Goal: Communication & Community: Ask a question

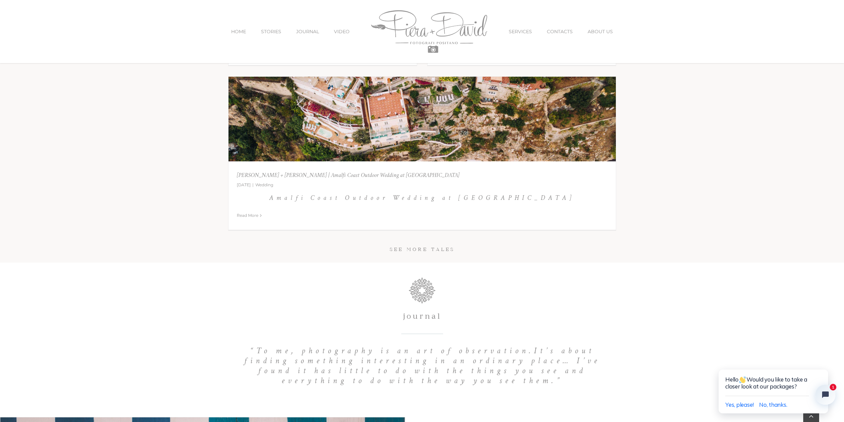
scroll to position [3283, 0]
drag, startPoint x: 685, startPoint y: 243, endPoint x: 673, endPoint y: 57, distance: 186.5
click at [520, 30] on span "SERVICES" at bounding box center [520, 31] width 23 height 5
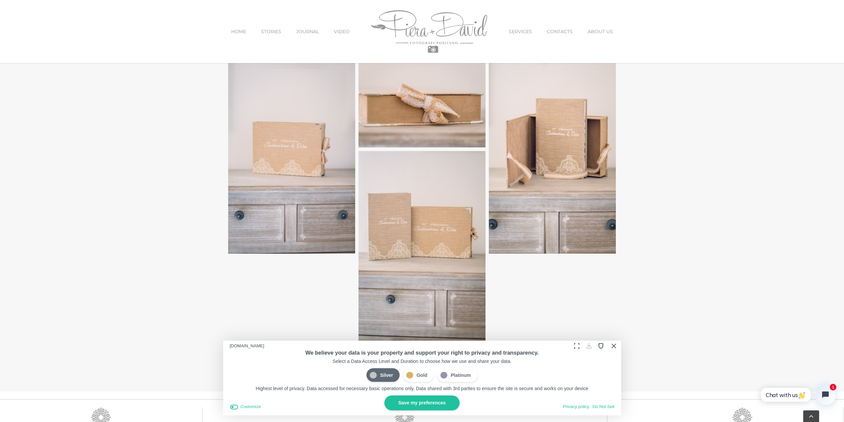
scroll to position [2139, 0]
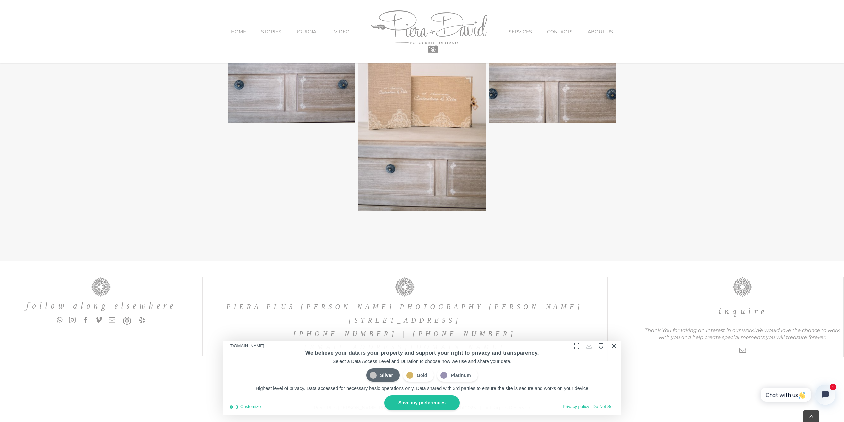
click at [614, 348] on button "Close Cookie Compliance" at bounding box center [613, 345] width 10 height 10
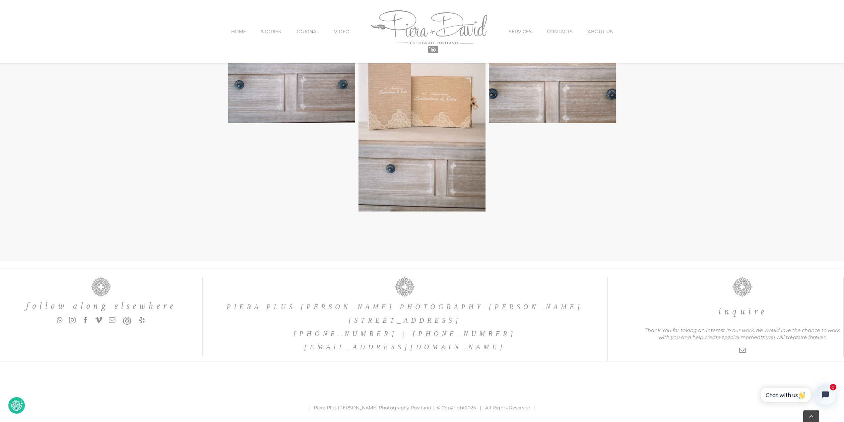
click at [271, 31] on span "STORIES" at bounding box center [271, 31] width 20 height 5
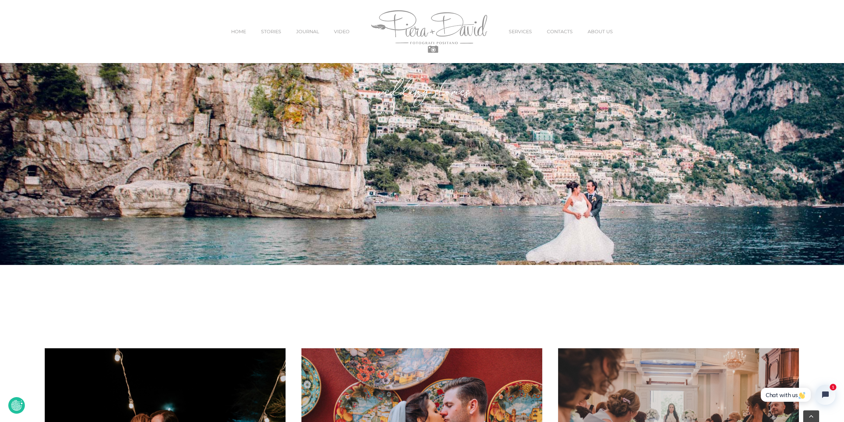
scroll to position [166, 0]
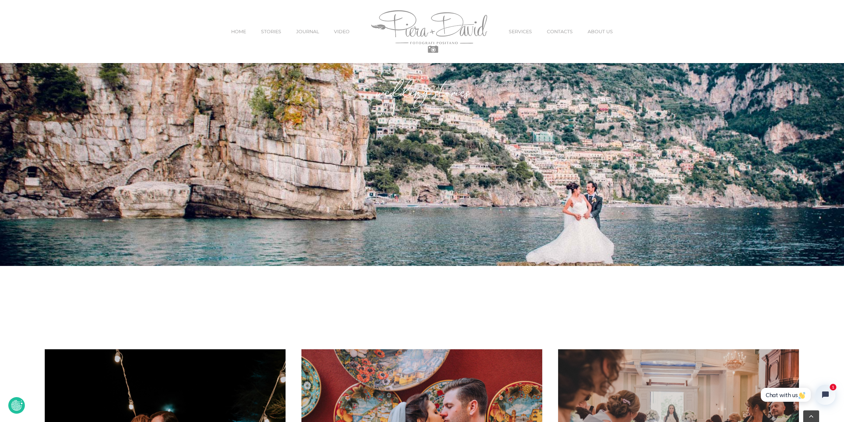
click at [562, 33] on span "CONTACTS" at bounding box center [560, 31] width 26 height 5
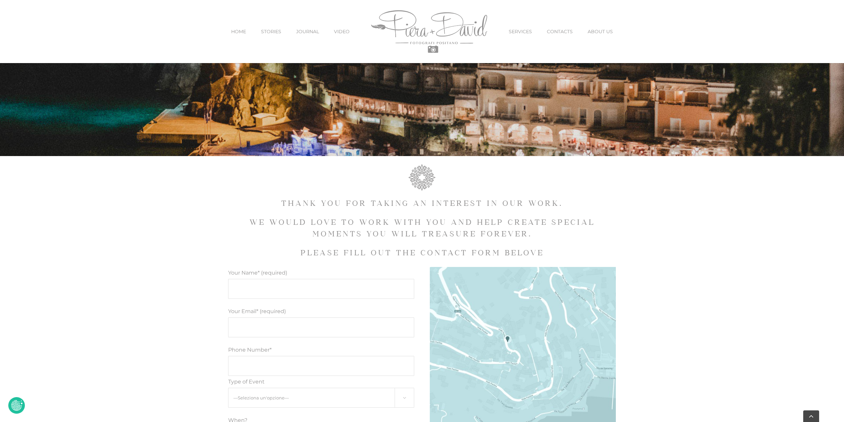
scroll to position [299, 0]
click at [319, 283] on input "Your Name* (required)" at bounding box center [321, 289] width 186 height 20
type input "Blake LaFayette"
type input "blakelafayette@gmail.com"
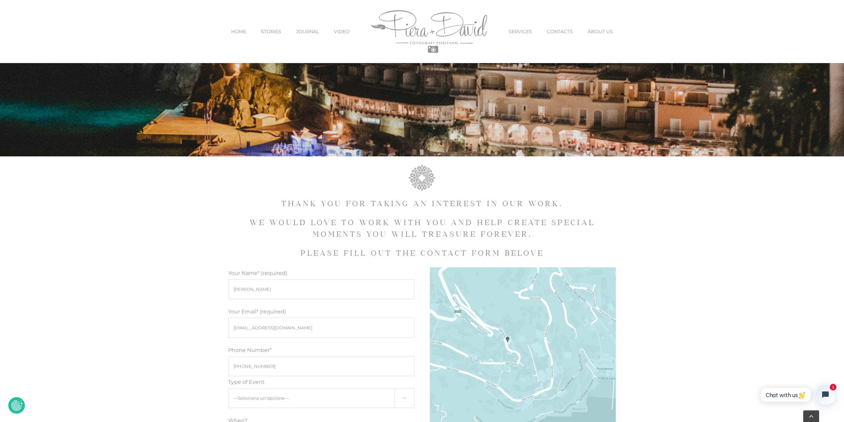
type input "+1 770-377-5564"
click at [314, 405] on select "—Seleziona un'opzione— Engagement Proposal Wedding Maternity Children" at bounding box center [321, 398] width 186 height 20
select select "Proposal"
click at [228, 388] on select "—Seleziona un'opzione— Engagement Proposal Wedding Maternity Children" at bounding box center [321, 398] width 186 height 20
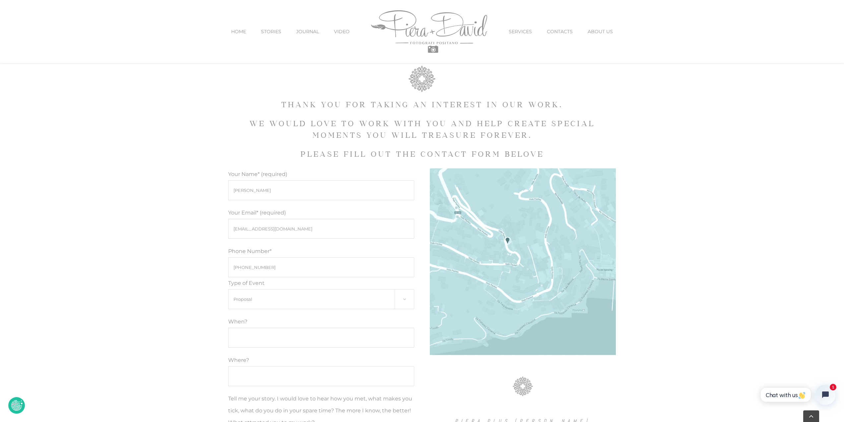
scroll to position [398, 0]
click at [252, 342] on input "Modulo di contatto" at bounding box center [321, 337] width 186 height 20
type input "September 30, 2025"
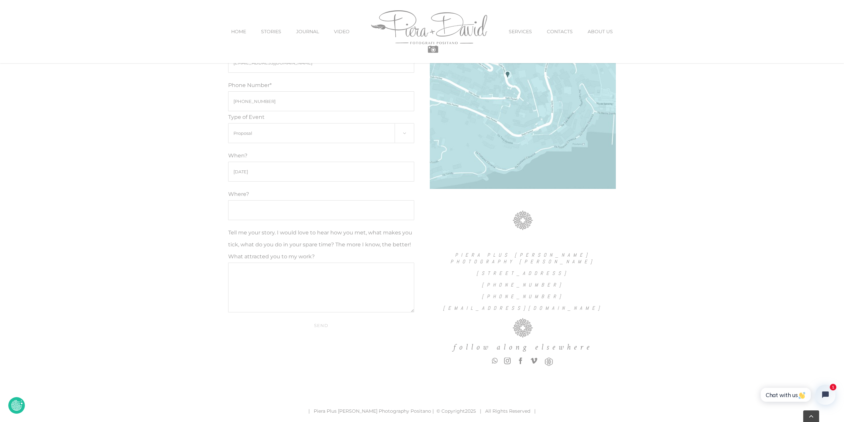
scroll to position [564, 0]
type input "P"
type input "Le Sirenuse (Positano)"
click at [287, 291] on textarea "Hi, The concierge at Le Sirenuse referred you. I am staying there with my girlf…" at bounding box center [321, 287] width 186 height 50
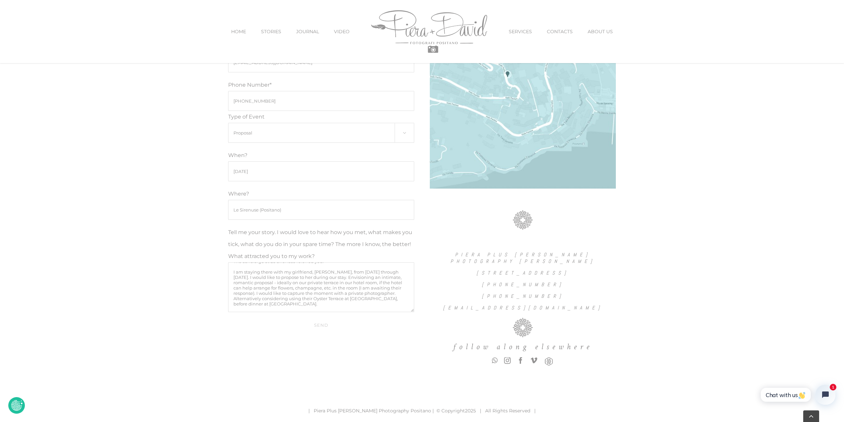
click at [274, 283] on textarea "Hi, The concierge at Le Sirenuse referred you. I am staying there with my girlf…" at bounding box center [321, 287] width 186 height 50
click at [305, 294] on textarea "Hi, The concierge at Le Sirenuse referred you. I am staying there with my girlf…" at bounding box center [321, 284] width 186 height 50
click at [283, 292] on textarea "Hi, The concierge at Le Sirenuse referred you. I am staying there with my girlf…" at bounding box center [321, 284] width 186 height 50
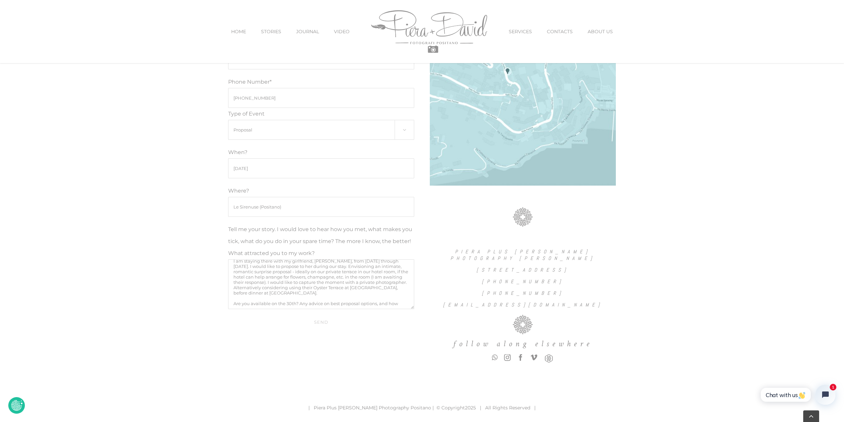
click at [301, 294] on textarea "Hi, The concierge at Le Sirenuse referred you. I am staying there with my girlf…" at bounding box center [321, 284] width 186 height 50
click at [312, 305] on textarea "Hi, The concierge at Le Sirenuse referred you. I am staying there with my girlf…" at bounding box center [321, 284] width 186 height 50
click at [323, 281] on textarea "Hi, The concierge at Le Sirenuse referred you. I am staying there with my girlf…" at bounding box center [321, 284] width 186 height 50
click at [381, 302] on textarea "Hi, The concierge at Le Sirenuse referred you. I am staying there with my girlf…" at bounding box center [321, 284] width 186 height 50
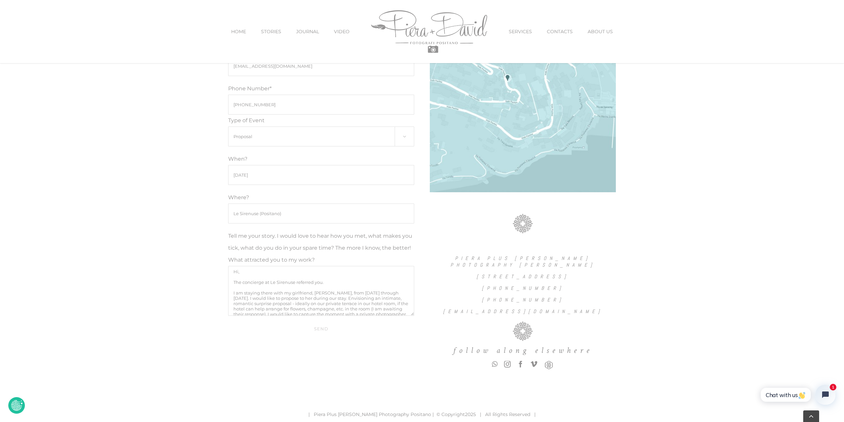
scroll to position [560, 0]
click at [328, 283] on textarea "Hi, The concierge at Le Sirenuse referred you. I am staying there with my girlf…" at bounding box center [321, 291] width 186 height 50
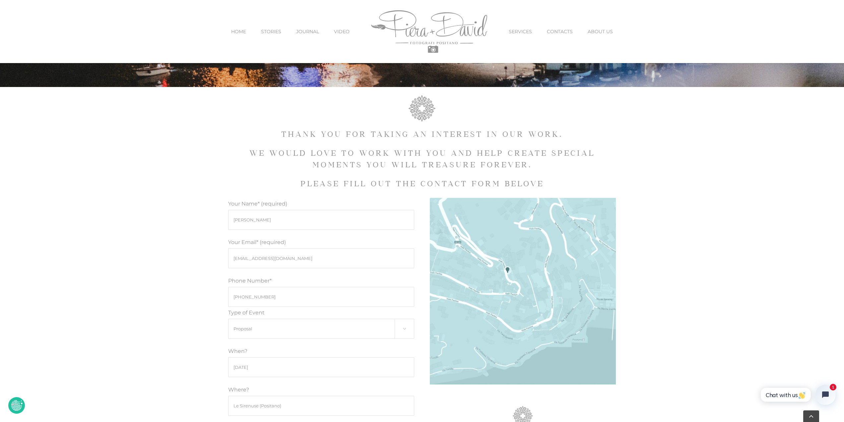
scroll to position [566, 0]
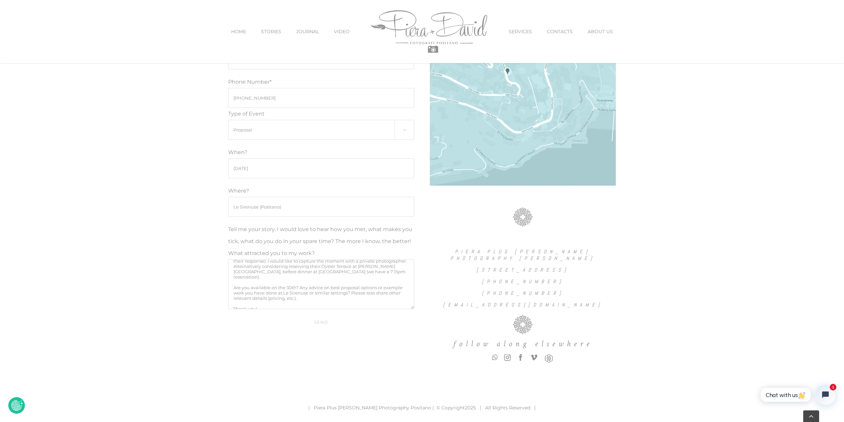
type textarea "Hi, The concierge at Le Sirenuse suggested I contact you. I am staying there wi…"
click at [319, 320] on input "Send" at bounding box center [321, 321] width 186 height 13
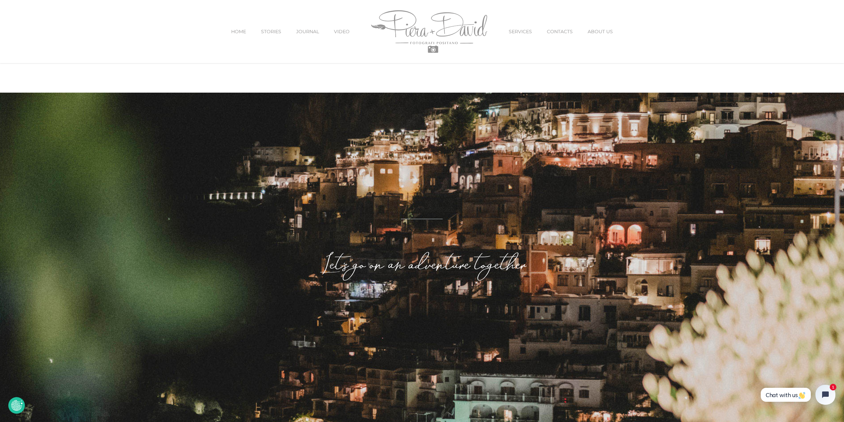
scroll to position [0, 0]
